Goal: Use online tool/utility: Utilize a website feature to perform a specific function

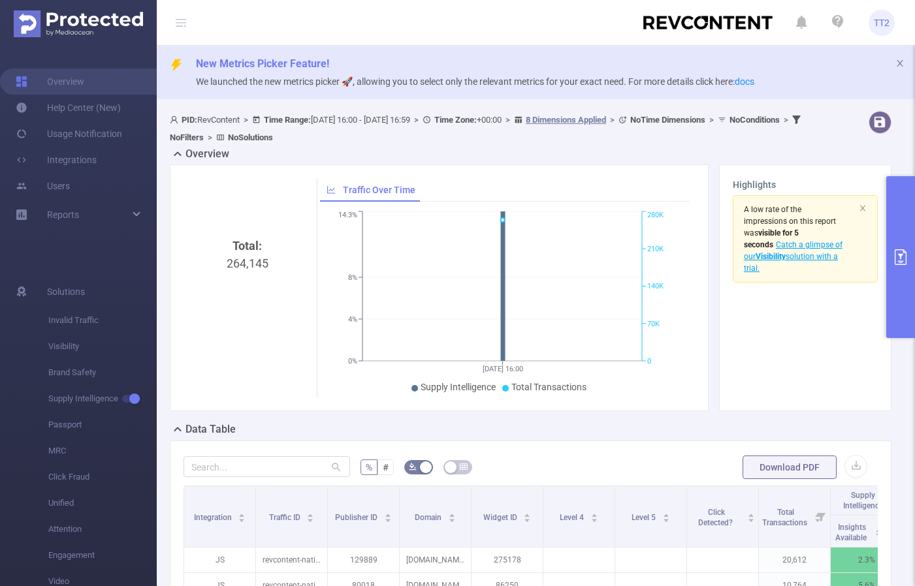
click at [903, 274] on button "primary" at bounding box center [900, 257] width 29 height 162
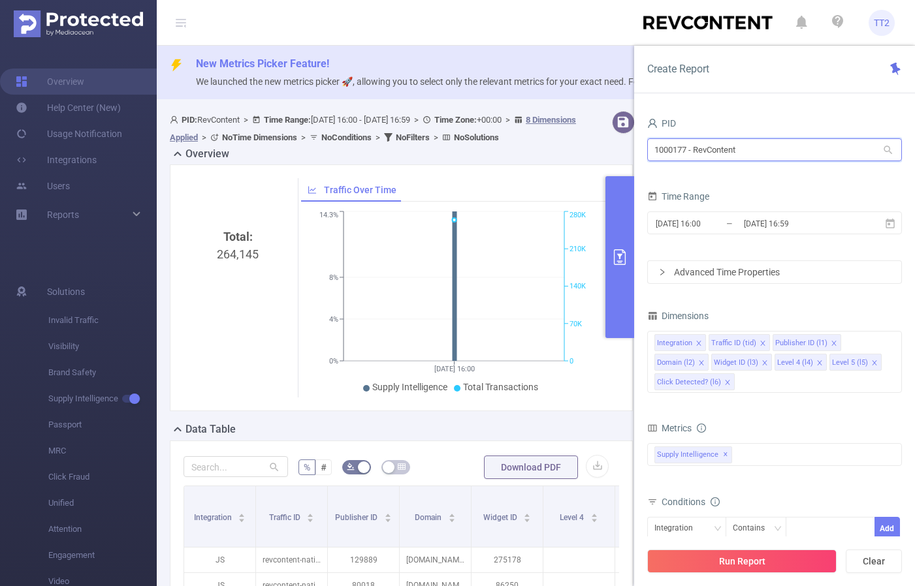
click at [717, 148] on input "1000177 - RevContent" at bounding box center [774, 149] width 255 height 23
type input "9"
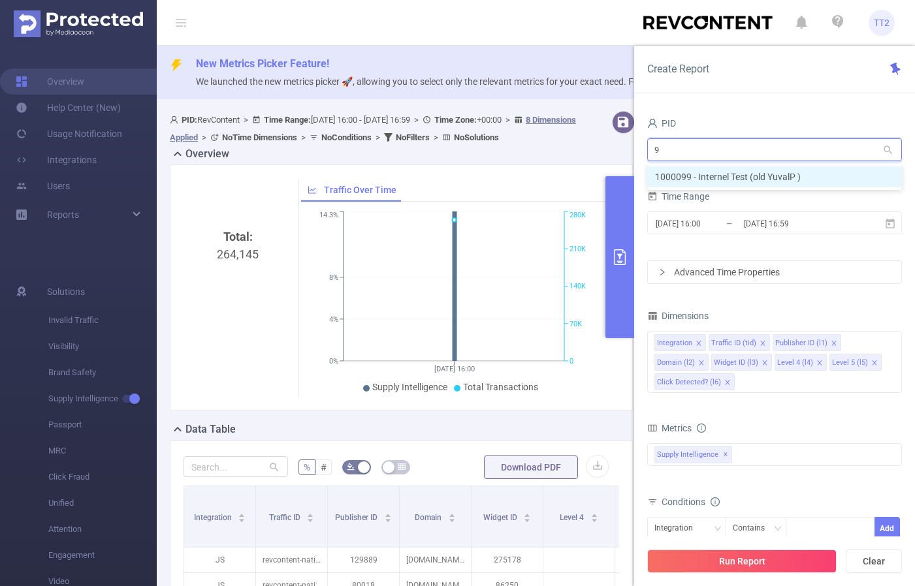
click at [733, 178] on li "1000099 - Internel Test (old YuvalP )" at bounding box center [774, 176] width 255 height 21
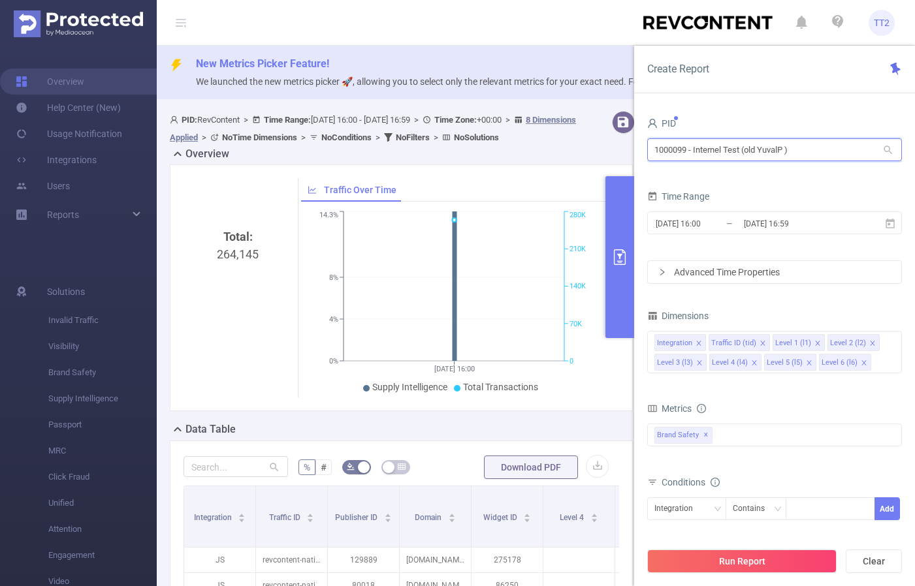
click at [727, 152] on input "1000099 - Internel Test (old YuvalP )" at bounding box center [774, 149] width 255 height 23
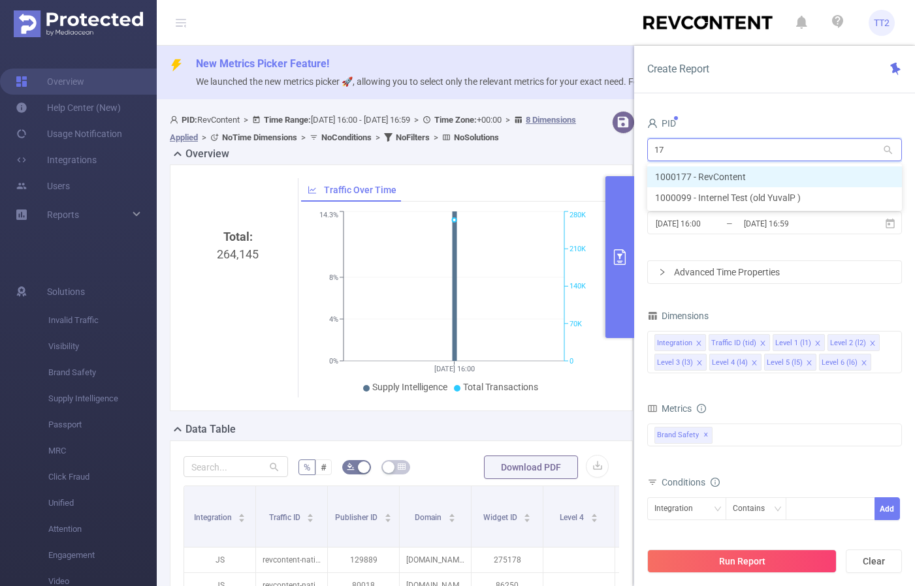
type input "177"
click at [738, 176] on li "1000177 - RevContent" at bounding box center [774, 176] width 255 height 21
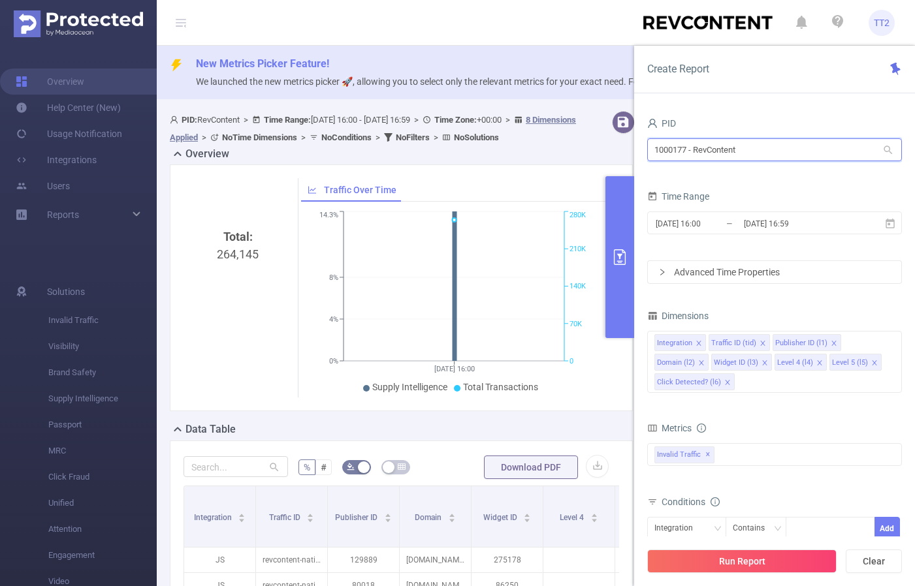
click at [738, 153] on input "1000177 - RevContent" at bounding box center [774, 149] width 255 height 23
type input "9"
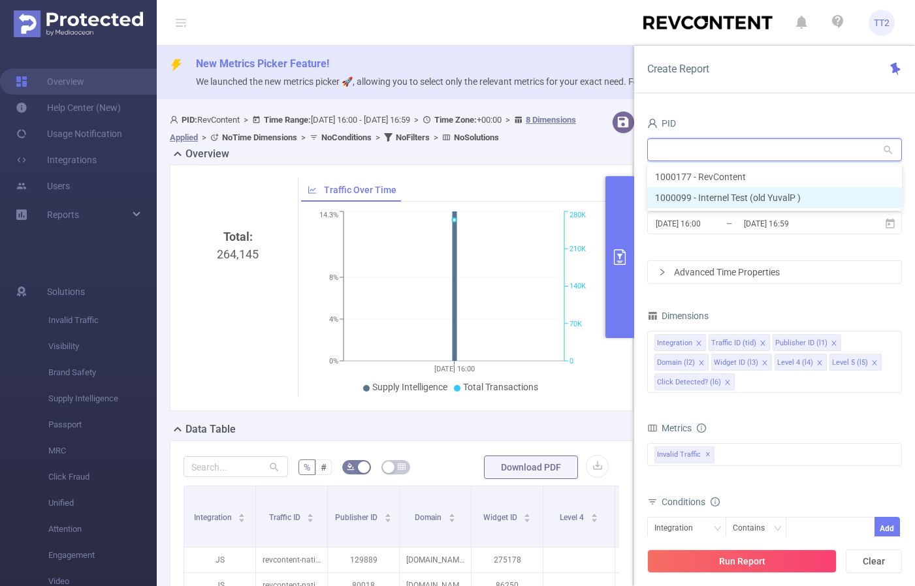
click at [770, 197] on li "1000099 - Internel Test (old YuvalP )" at bounding box center [774, 197] width 255 height 21
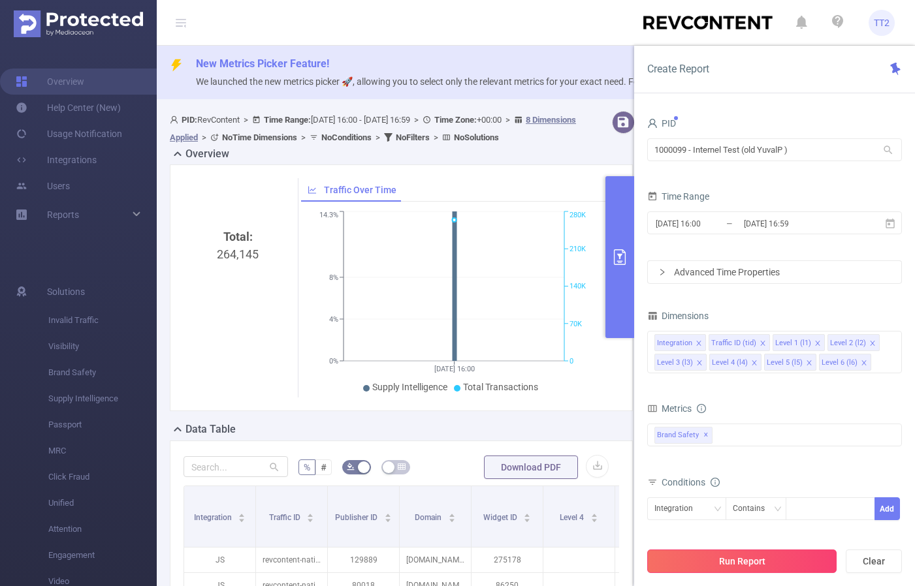
click at [784, 561] on button "Run Report" at bounding box center [741, 562] width 189 height 24
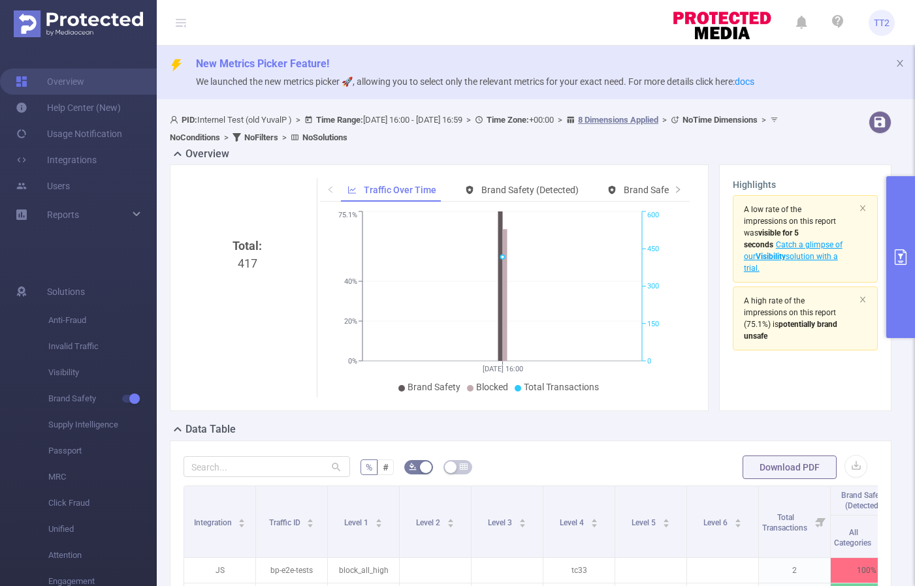
click at [907, 232] on button "primary" at bounding box center [900, 257] width 29 height 162
